Goal: Submit feedback/report problem: Submit feedback/report problem

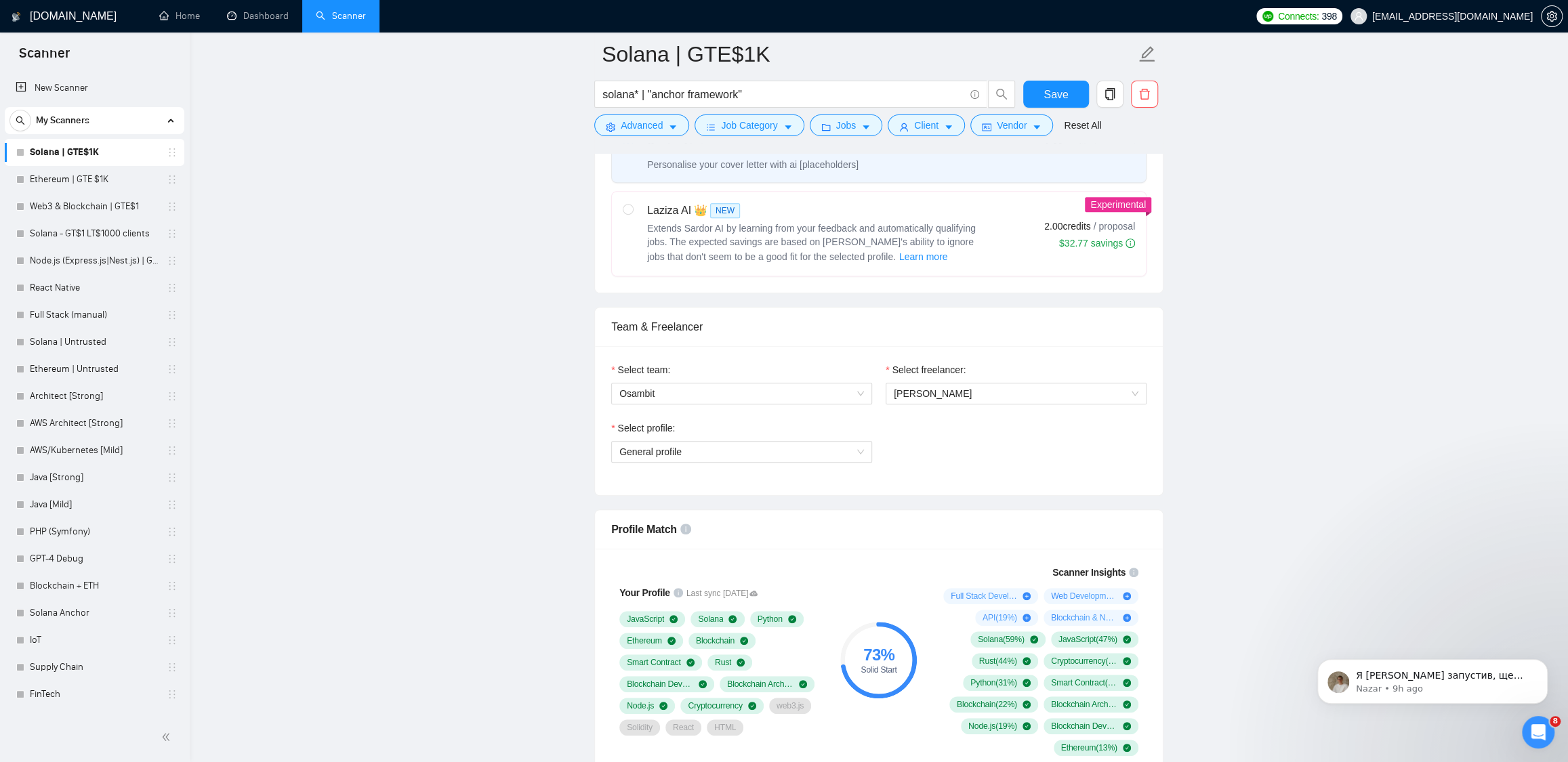
scroll to position [1371, 0]
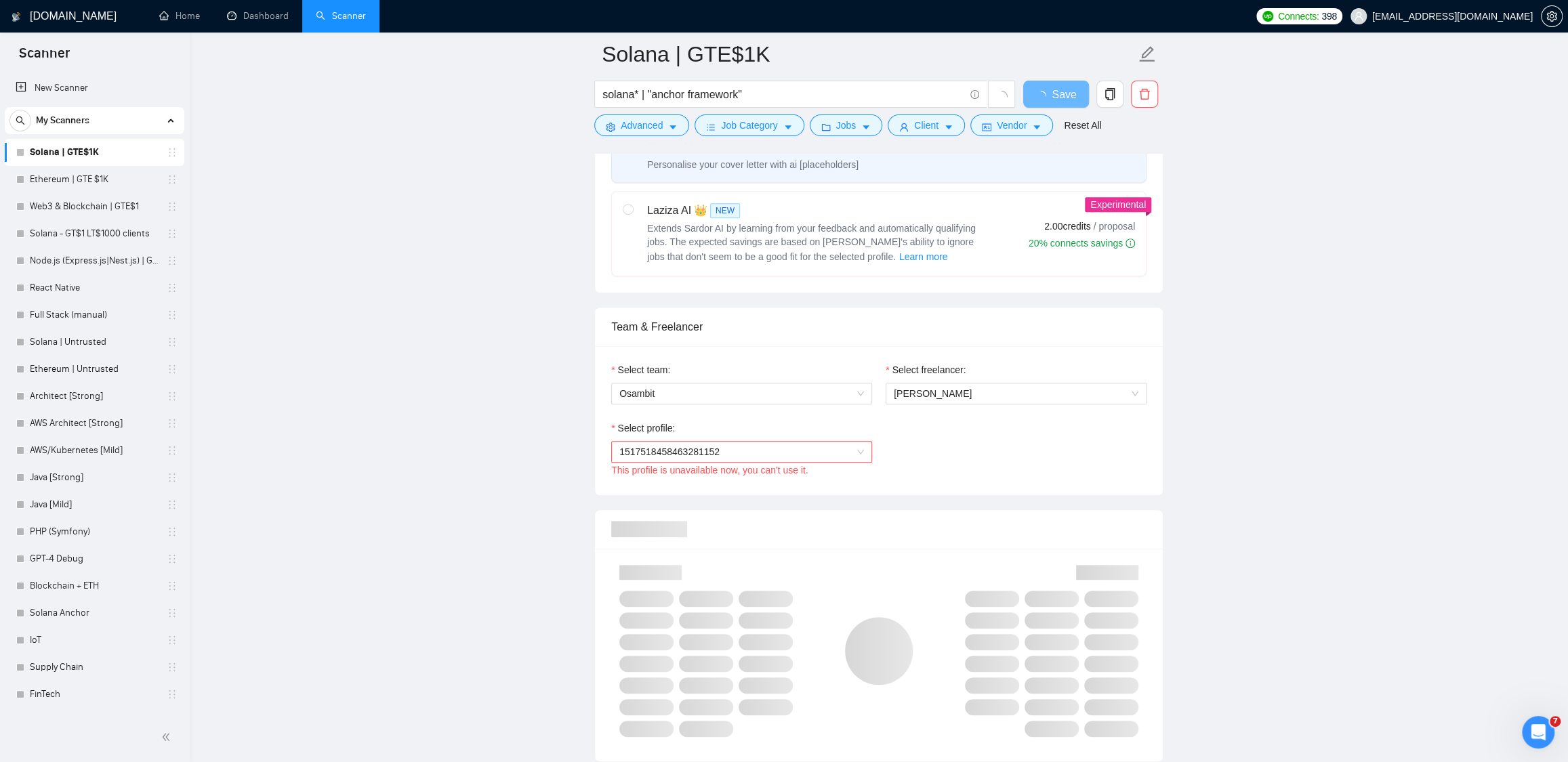
click at [852, 437] on div "Select profile:" at bounding box center [741, 431] width 261 height 20
click at [853, 445] on span "1517518458463281152" at bounding box center [741, 452] width 244 height 20
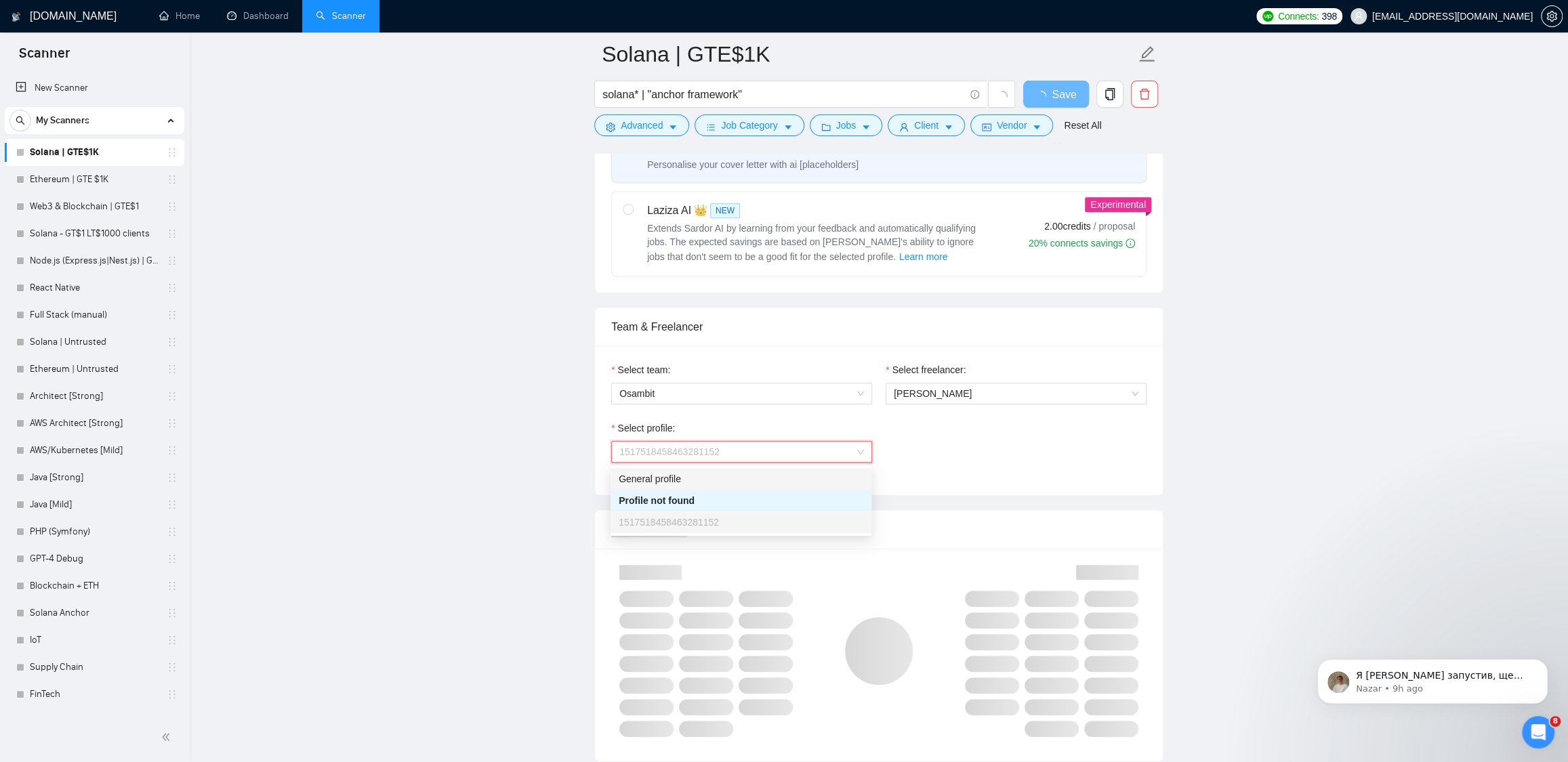
click at [827, 479] on div "General profile" at bounding box center [741, 479] width 244 height 15
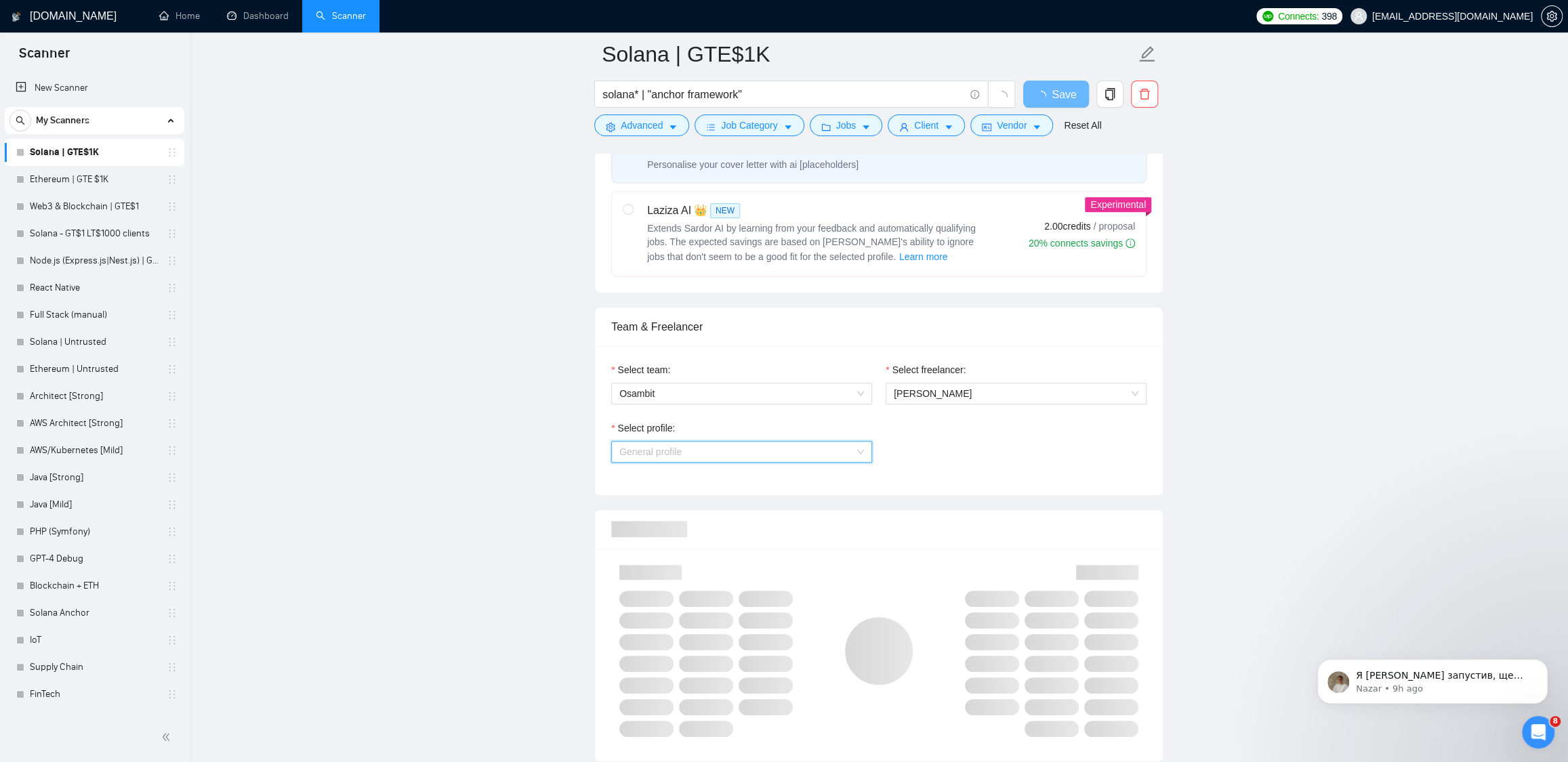
click at [863, 452] on span "General profile" at bounding box center [741, 452] width 244 height 20
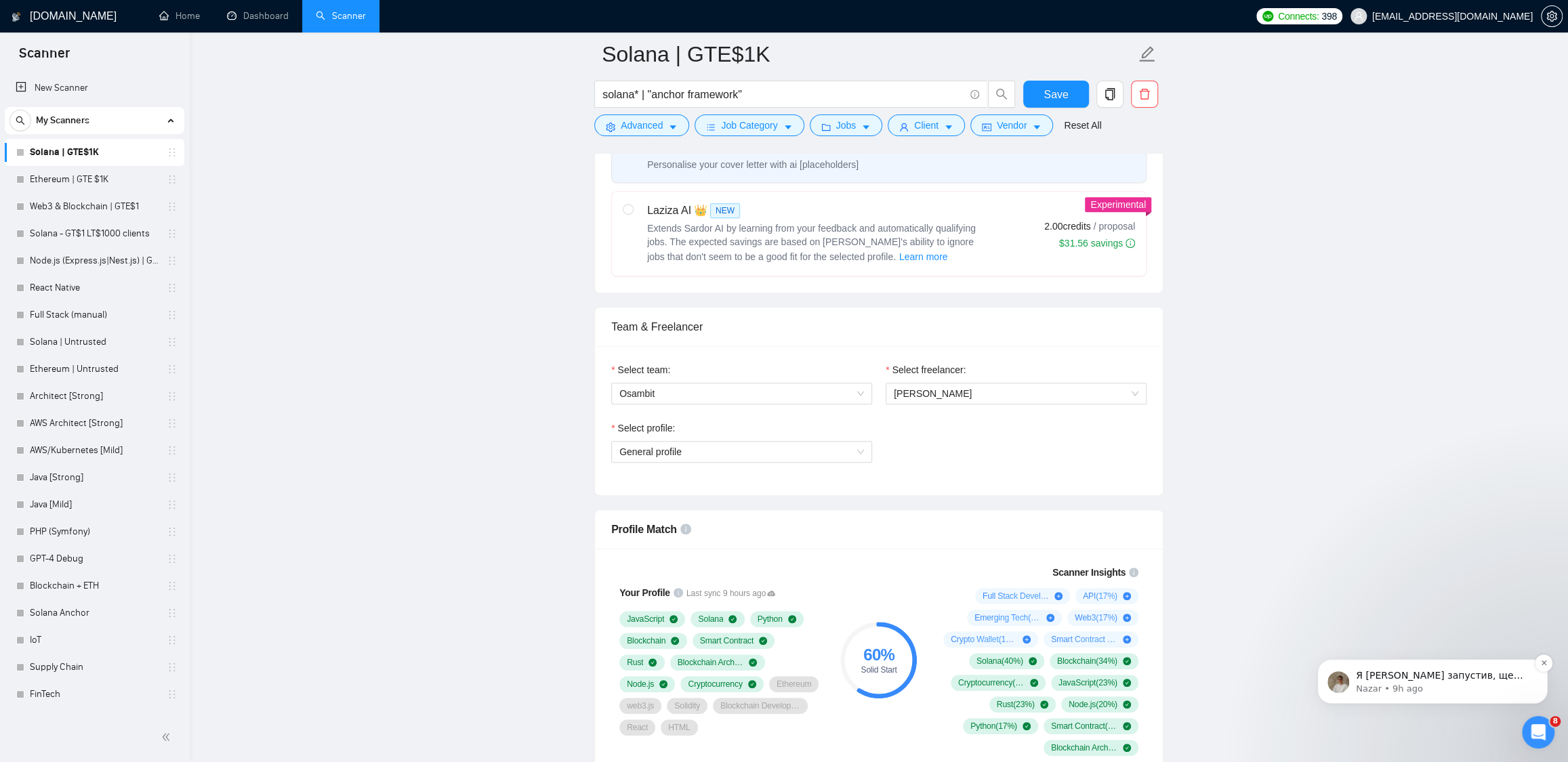
click at [1482, 680] on span "Я [PERSON_NAME] запустив, ще раз мануально синхронізацію, іноді потрібно зачека…" at bounding box center [1442, 722] width 174 height 105
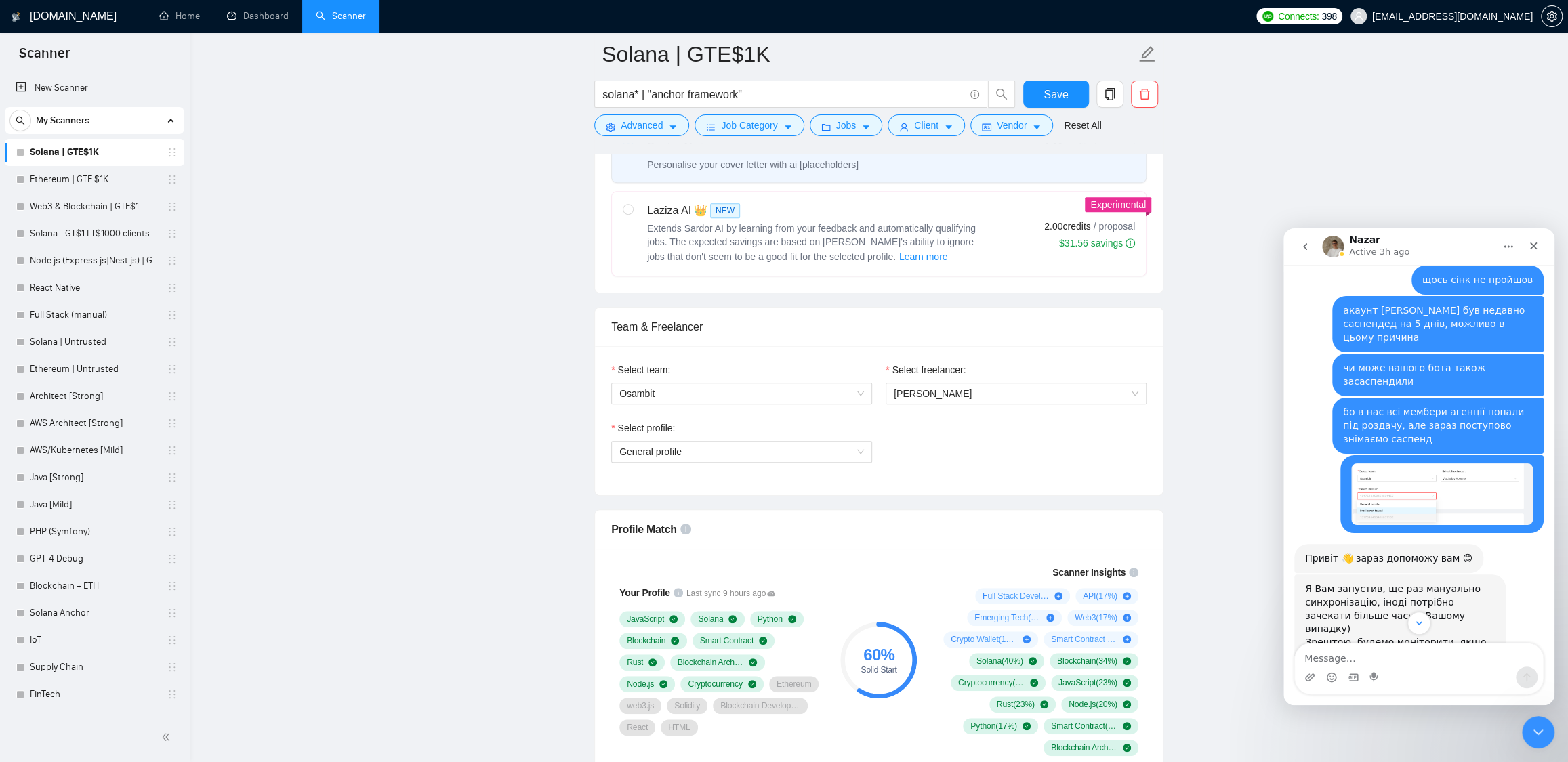
scroll to position [1371, 0]
click at [1344, 658] on textarea "Message…" at bounding box center [1418, 655] width 248 height 23
click at [1332, 661] on textarea "Message…" at bounding box center [1418, 655] width 248 height 23
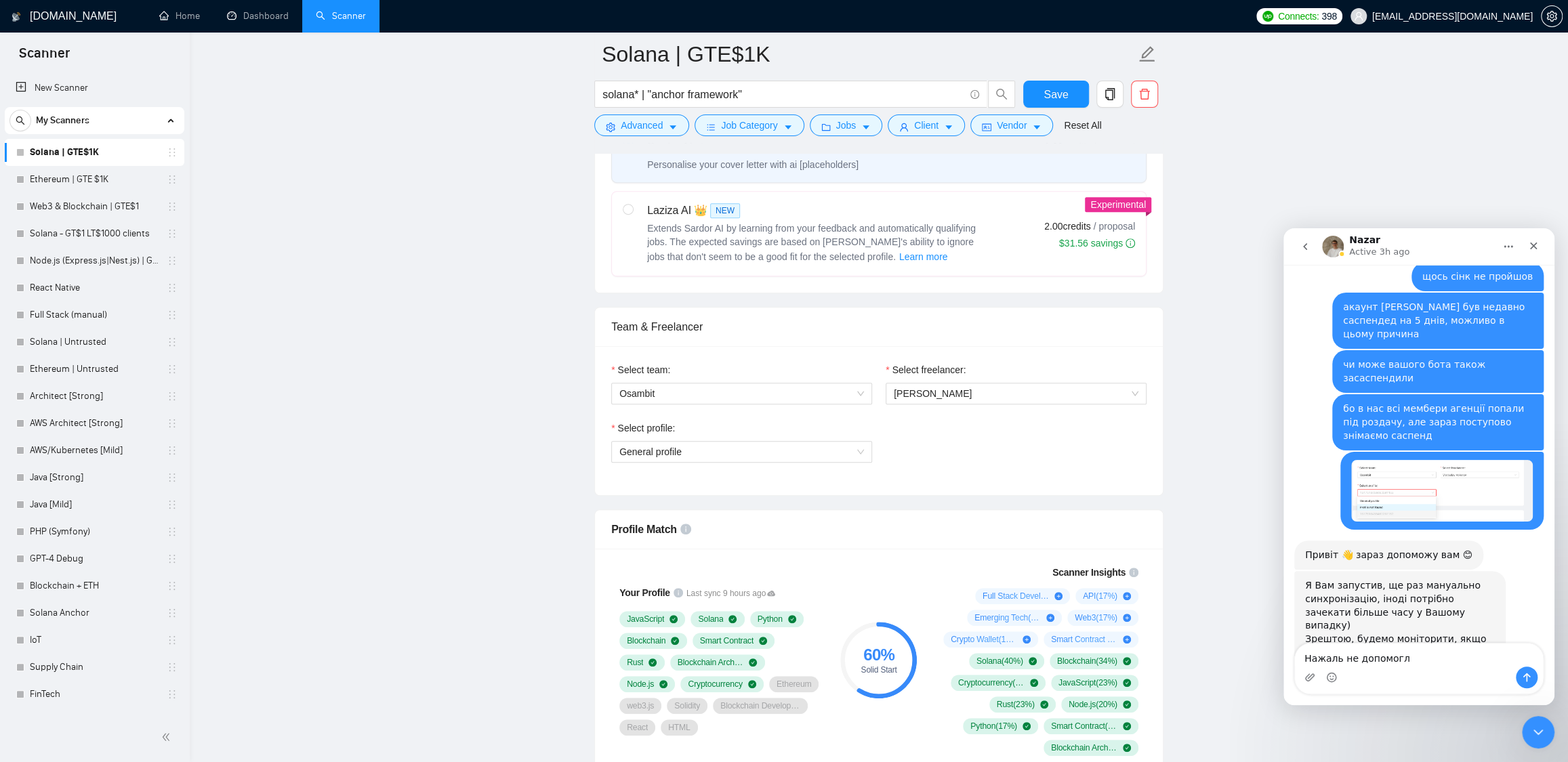
type textarea "Нажаль не допомогло"
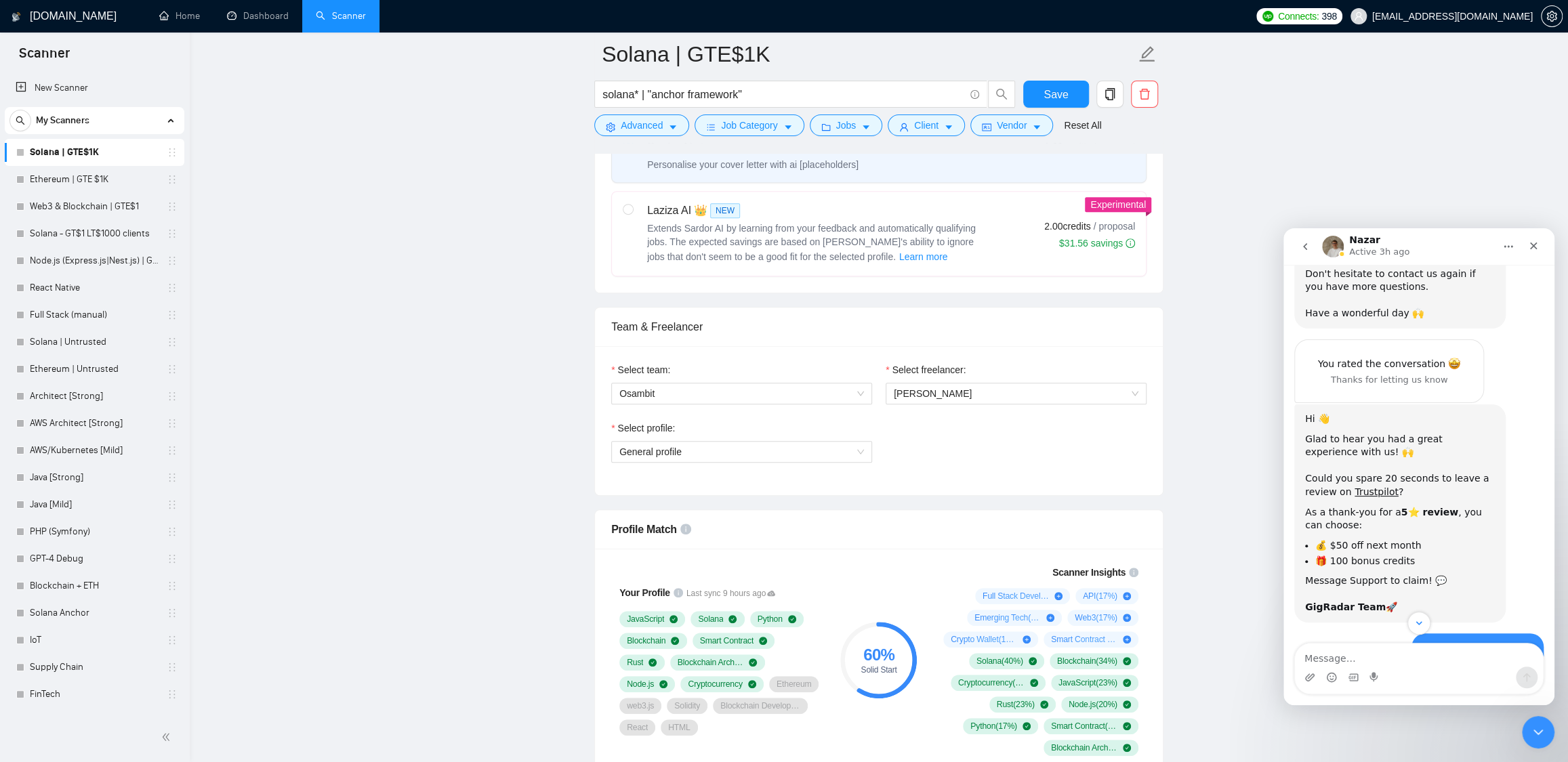
scroll to position [1449, 0]
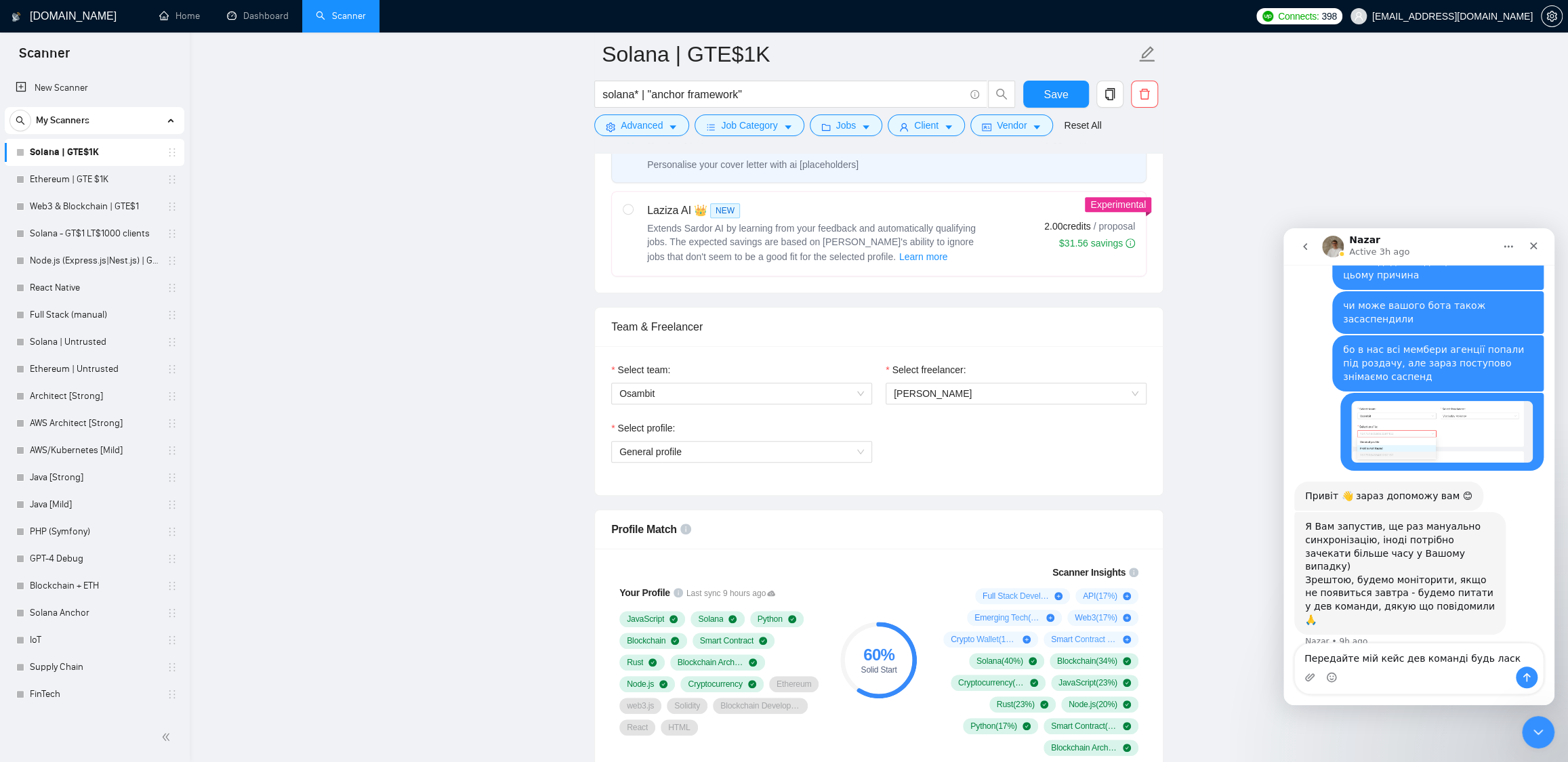
type textarea "Передайте мій кейс дев команді будь ласка"
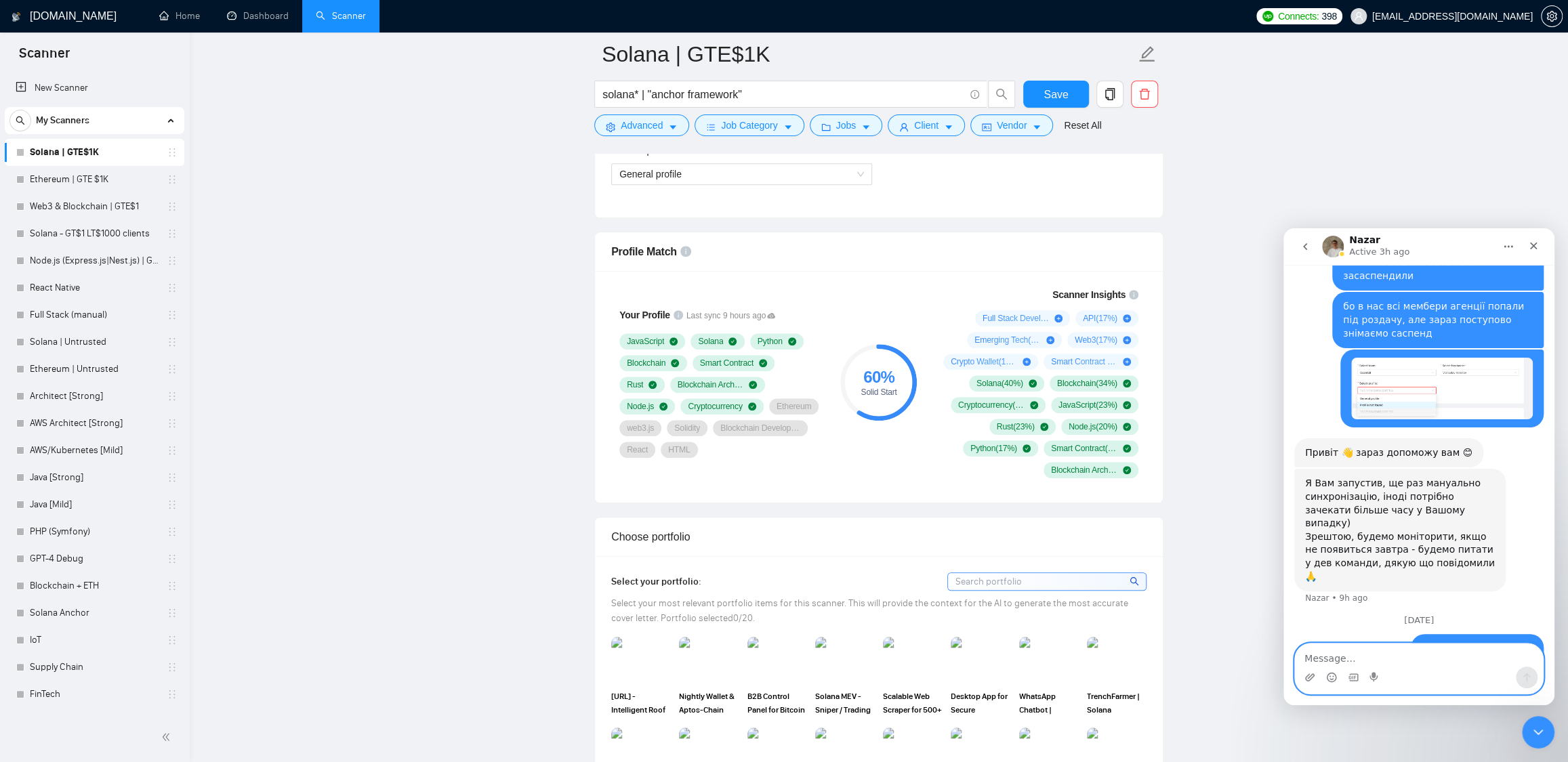
scroll to position [800, 0]
click at [686, 177] on span "General profile" at bounding box center [741, 178] width 244 height 20
click at [965, 187] on div "Select profile: General profile" at bounding box center [878, 176] width 548 height 58
click at [1531, 248] on icon "Close" at bounding box center [1533, 246] width 7 height 7
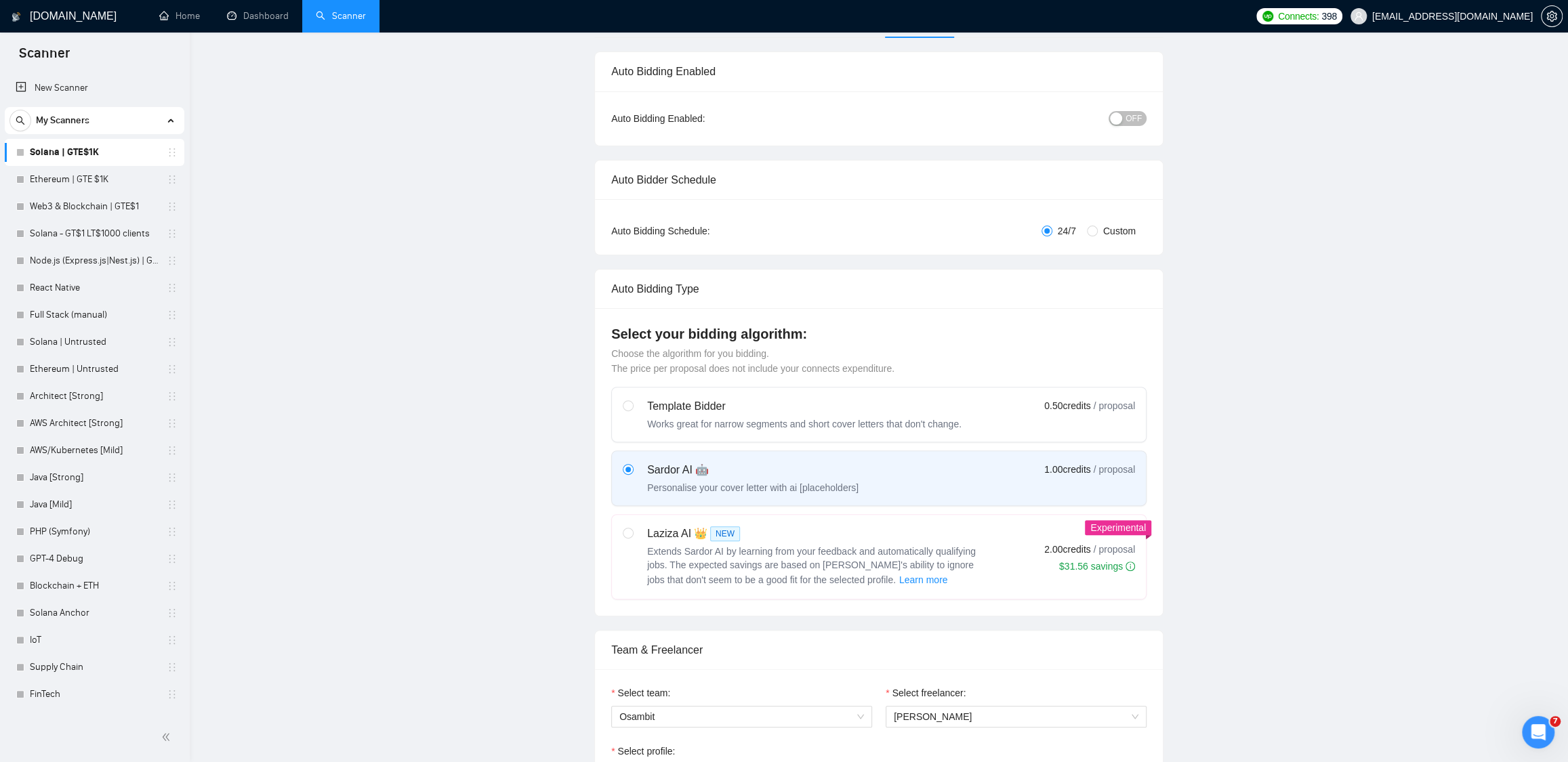
scroll to position [0, 0]
